Goal: Information Seeking & Learning: Compare options

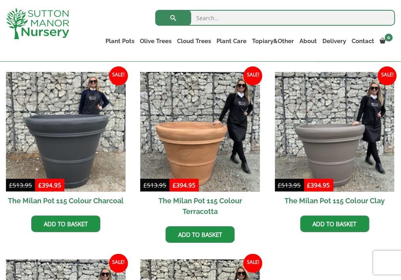
scroll to position [356, 0]
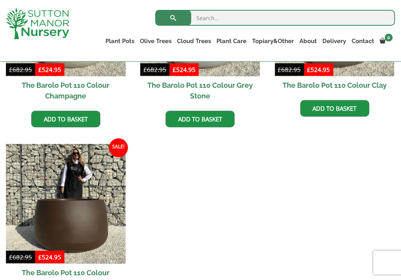
scroll to position [514, 0]
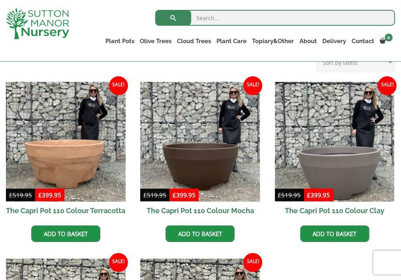
scroll to position [79, 0]
